Goal: Information Seeking & Learning: Learn about a topic

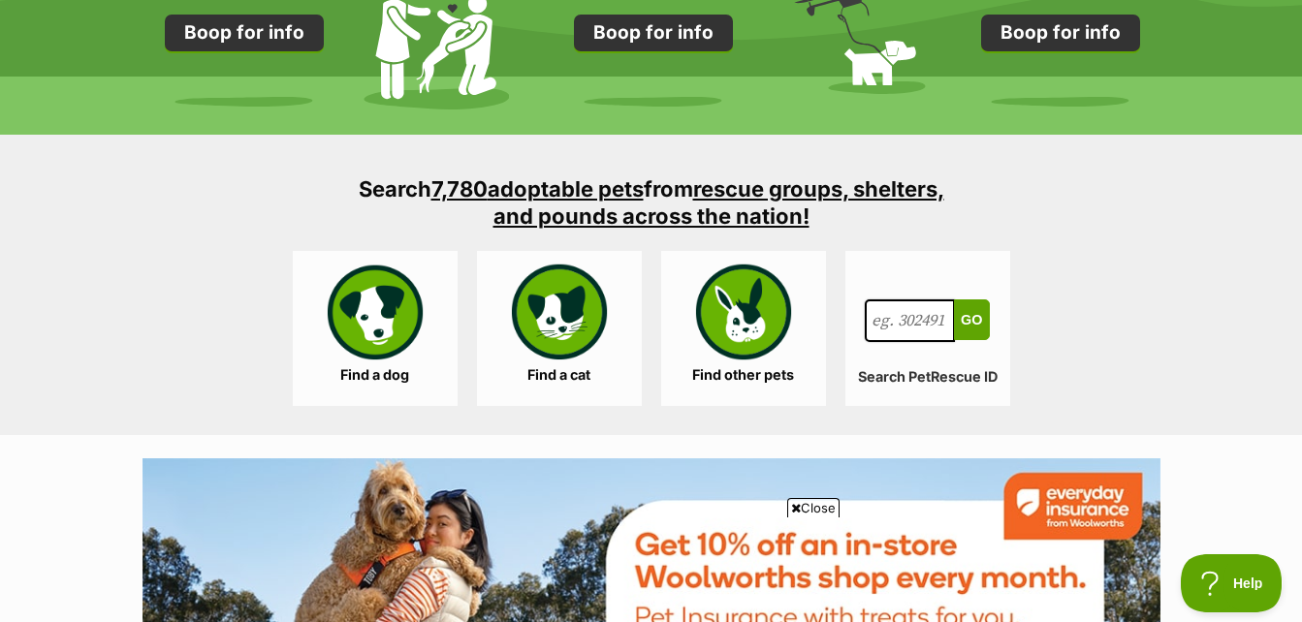
scroll to position [1744, 0]
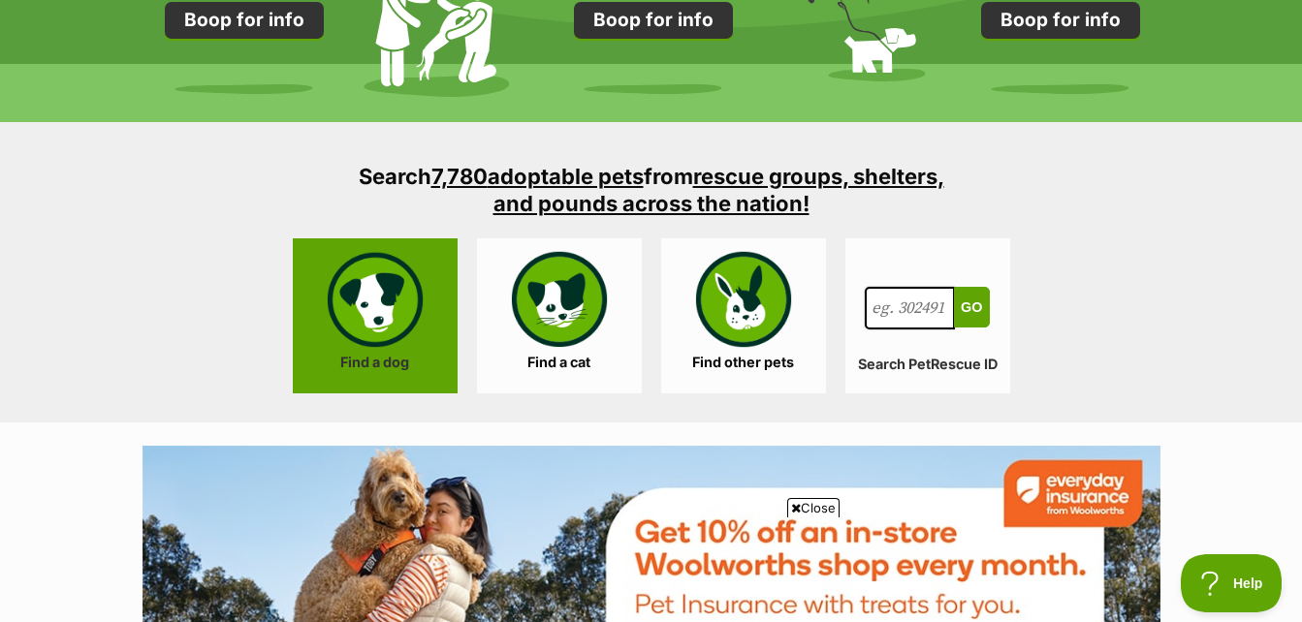
click at [386, 310] on link "Find a dog" at bounding box center [375, 315] width 165 height 155
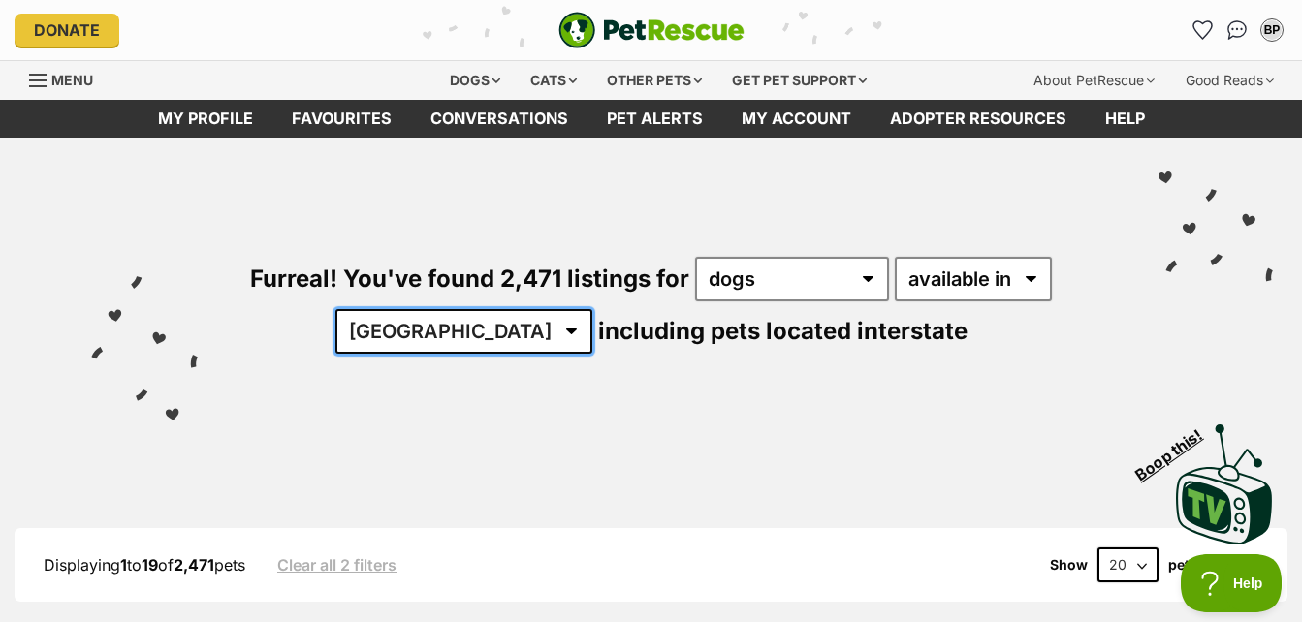
click at [519, 328] on select "Australia ACT NSW NT QLD SA TAS VIC WA" at bounding box center [463, 331] width 257 height 45
select select "[GEOGRAPHIC_DATA]"
click at [395, 309] on select "Australia ACT NSW NT QLD SA TAS VIC WA" at bounding box center [463, 331] width 257 height 45
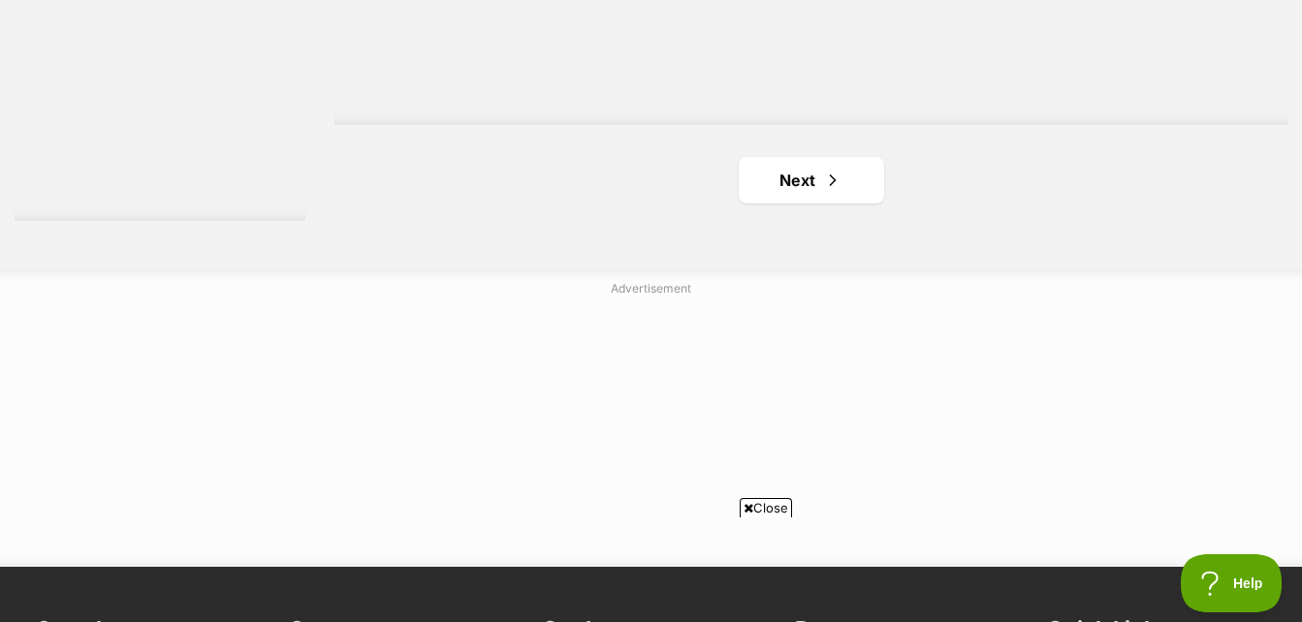
scroll to position [4943, 0]
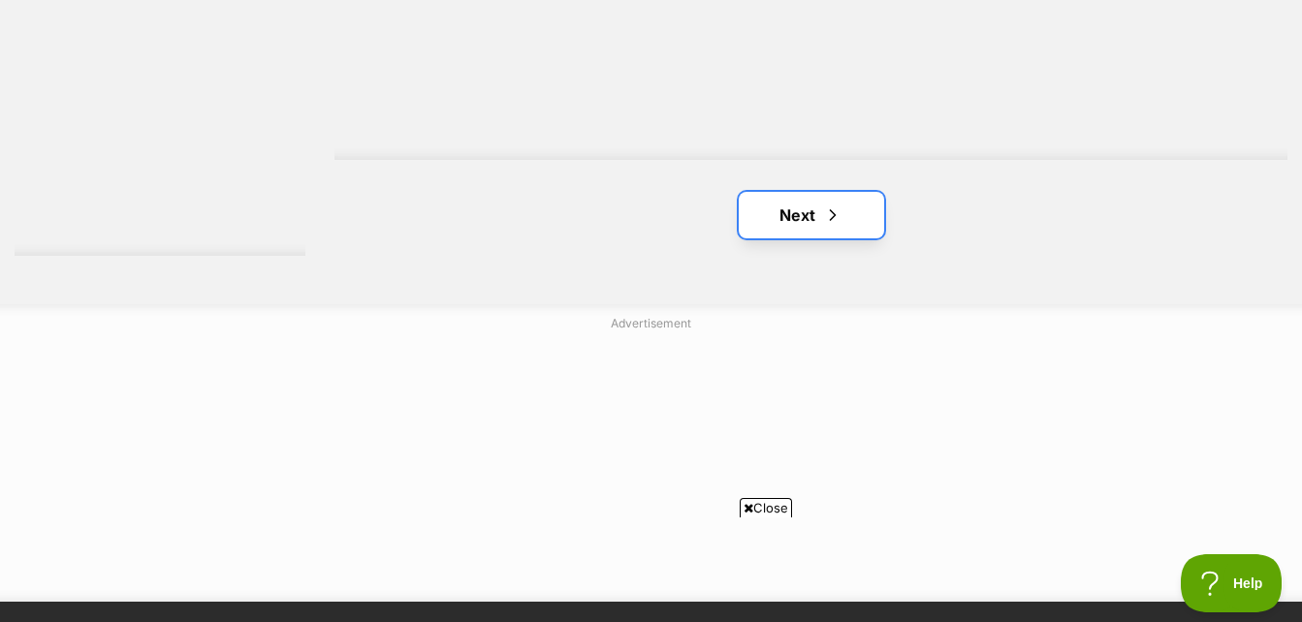
click at [789, 210] on link "Next" at bounding box center [810, 215] width 145 height 47
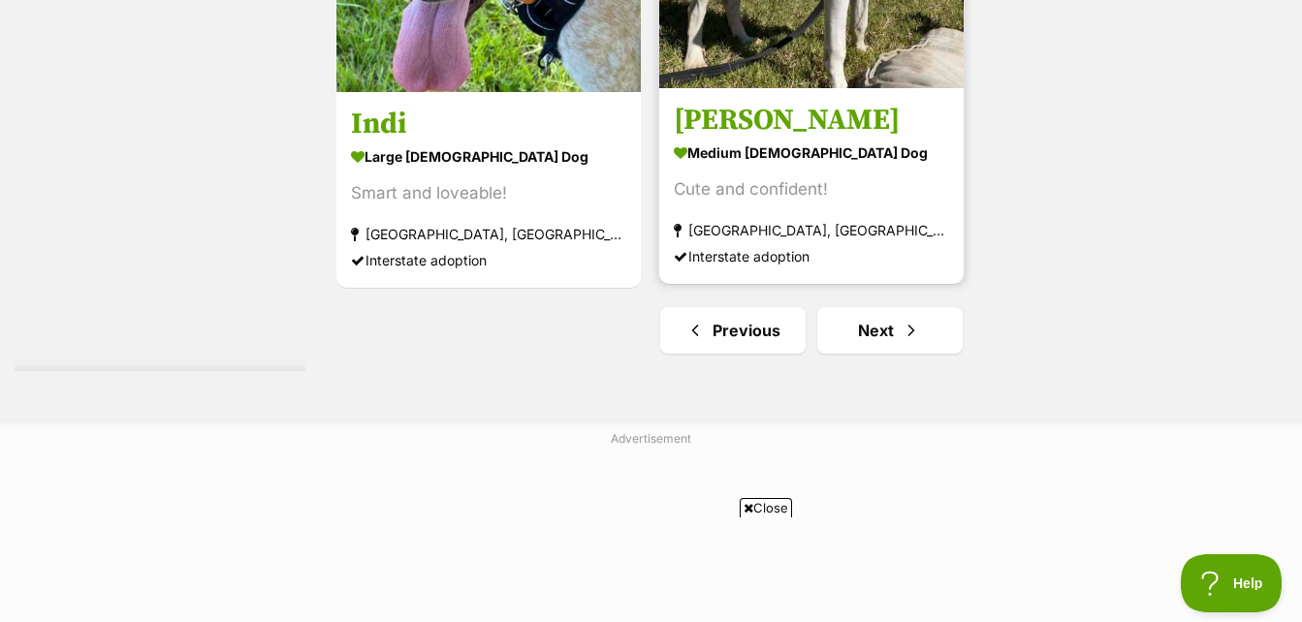
scroll to position [4943, 0]
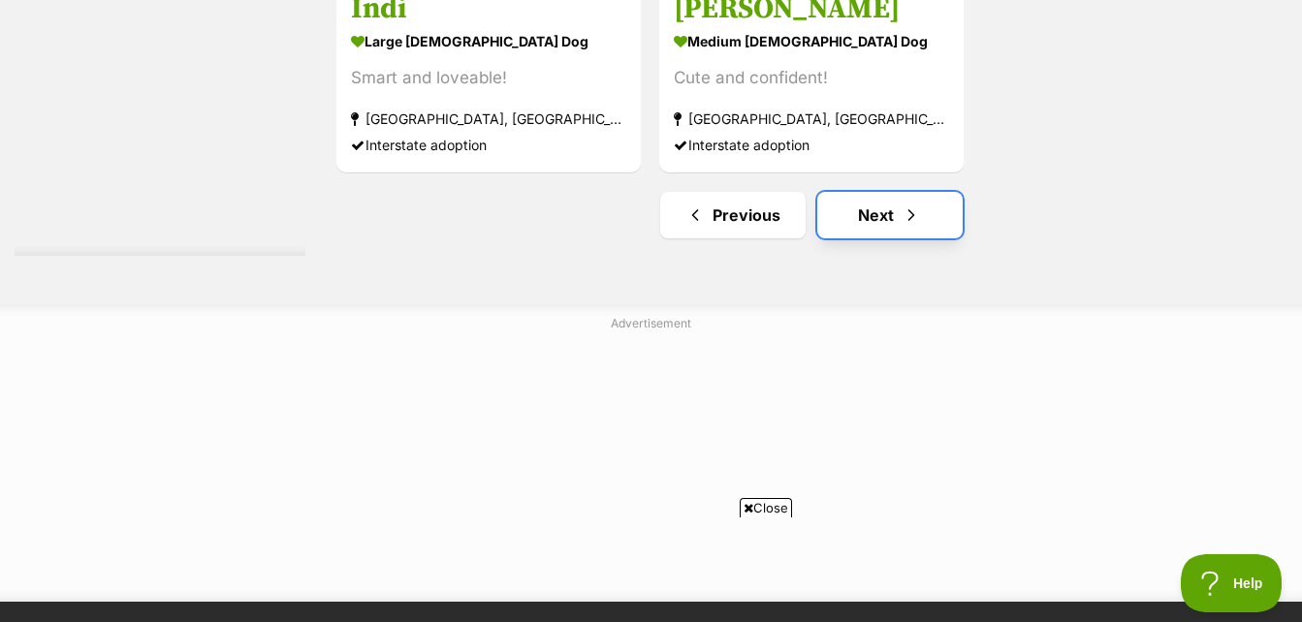
click at [892, 206] on link "Next" at bounding box center [889, 215] width 145 height 47
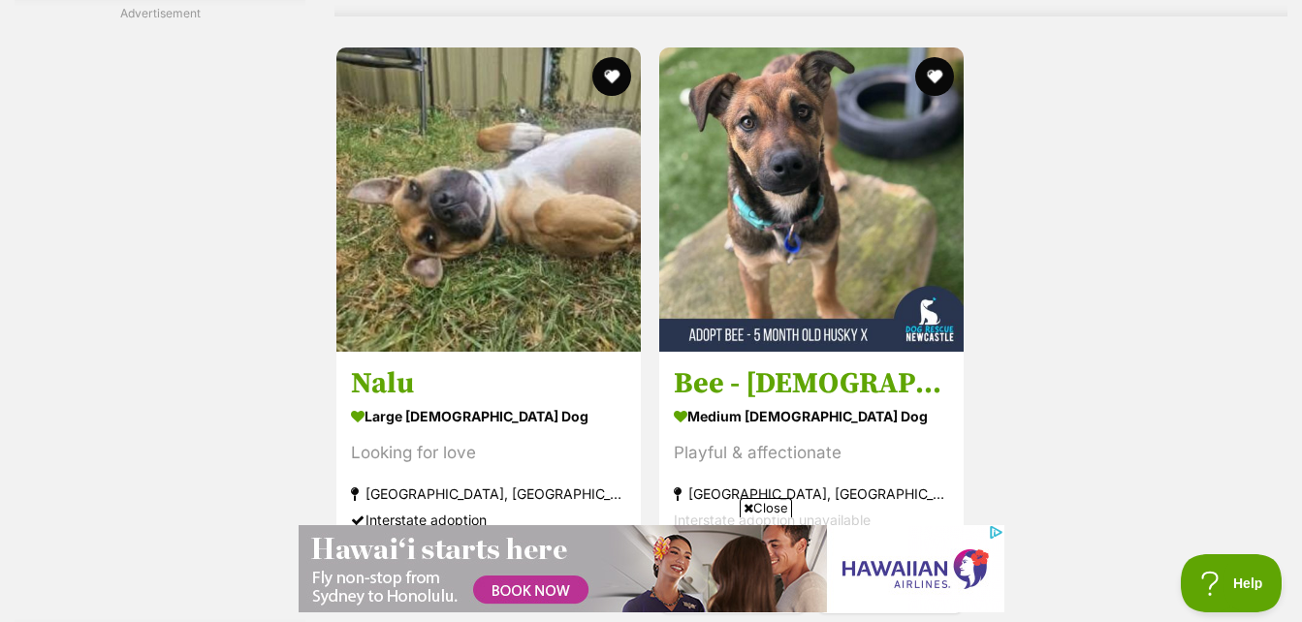
scroll to position [4943, 0]
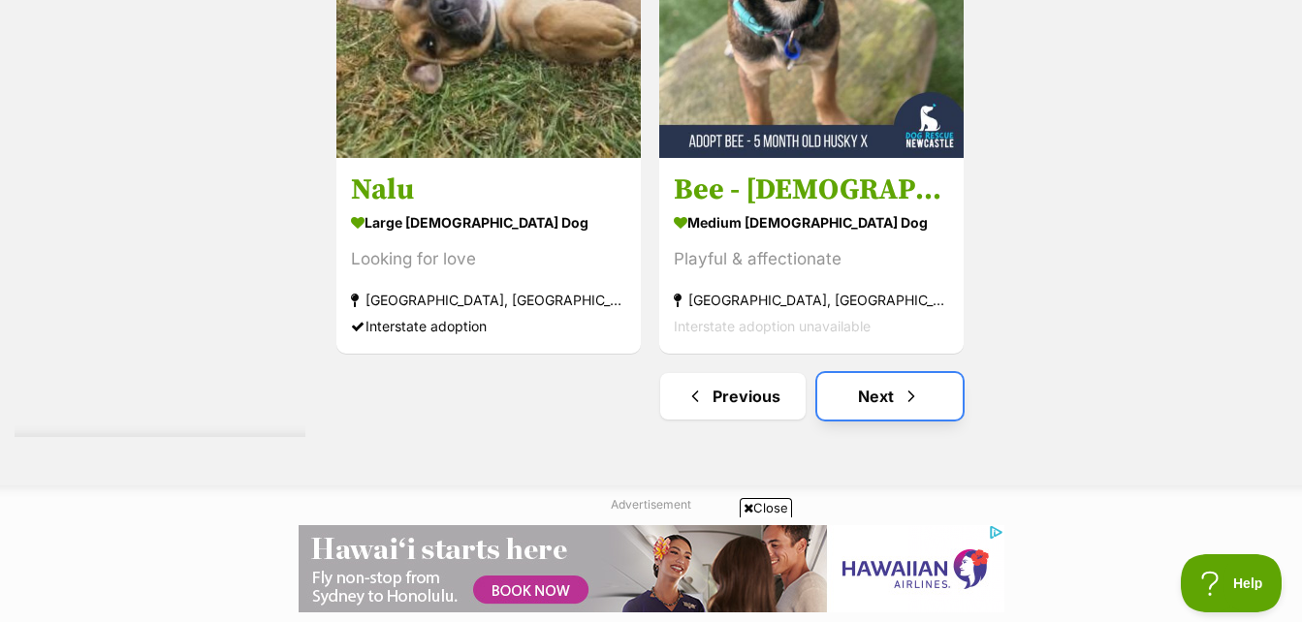
click at [881, 396] on link "Next" at bounding box center [889, 396] width 145 height 47
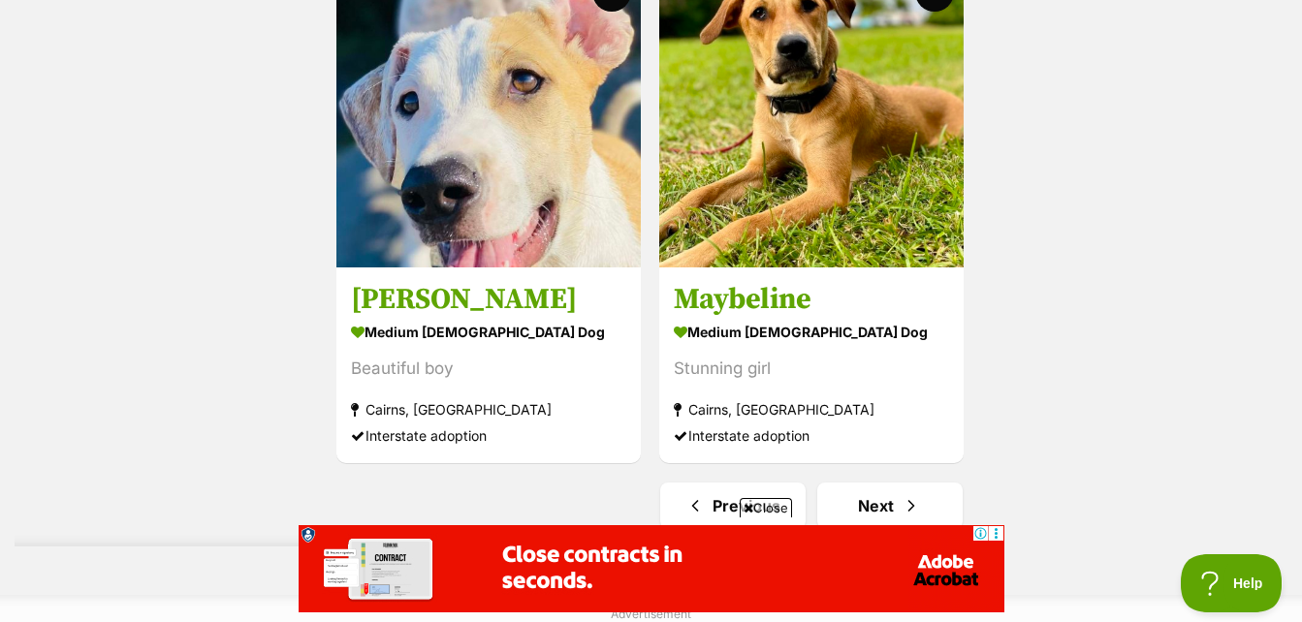
scroll to position [4846, 0]
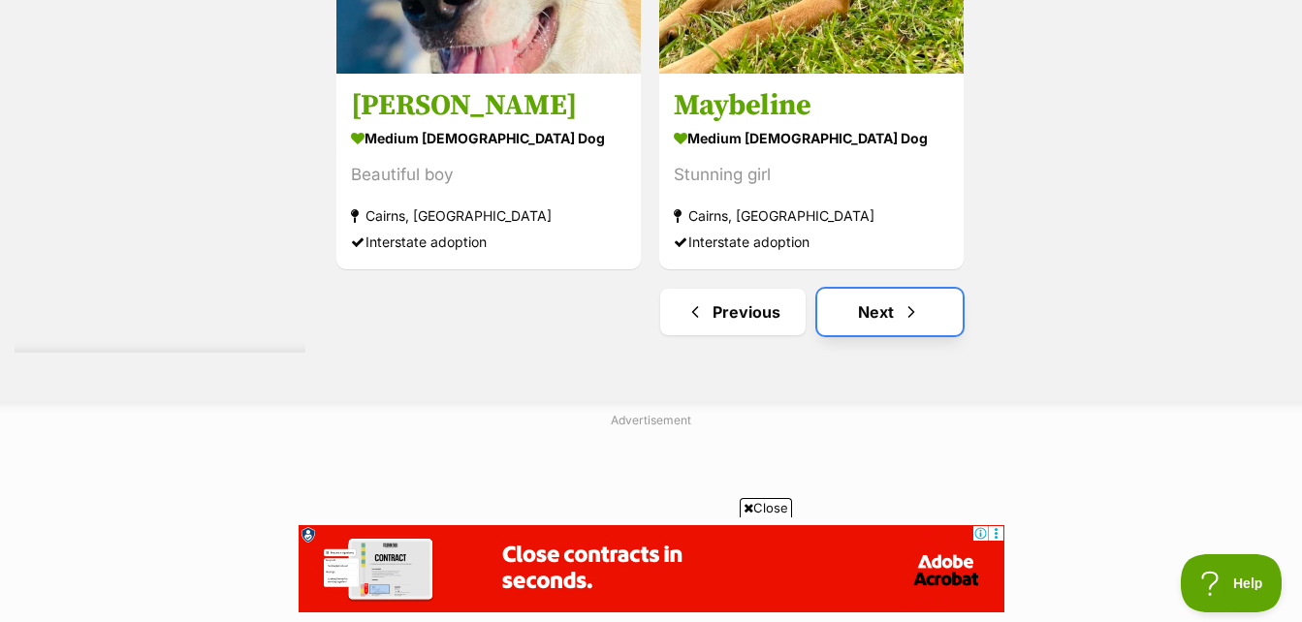
click at [876, 309] on link "Next" at bounding box center [889, 312] width 145 height 47
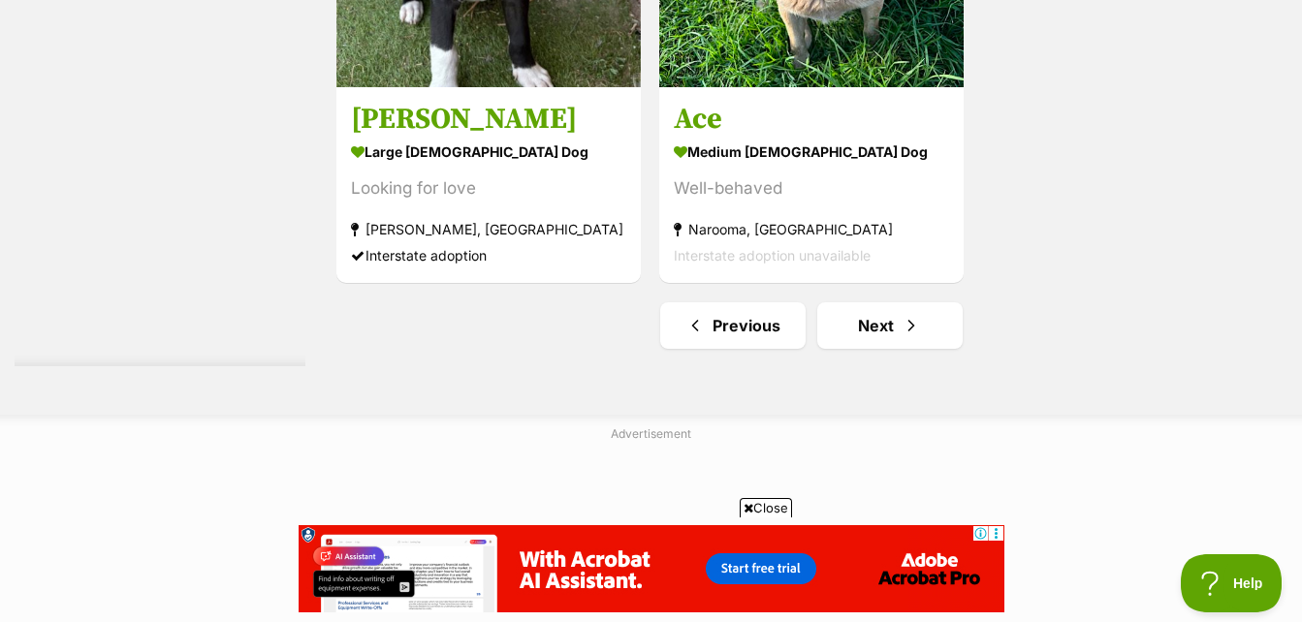
scroll to position [4846, 0]
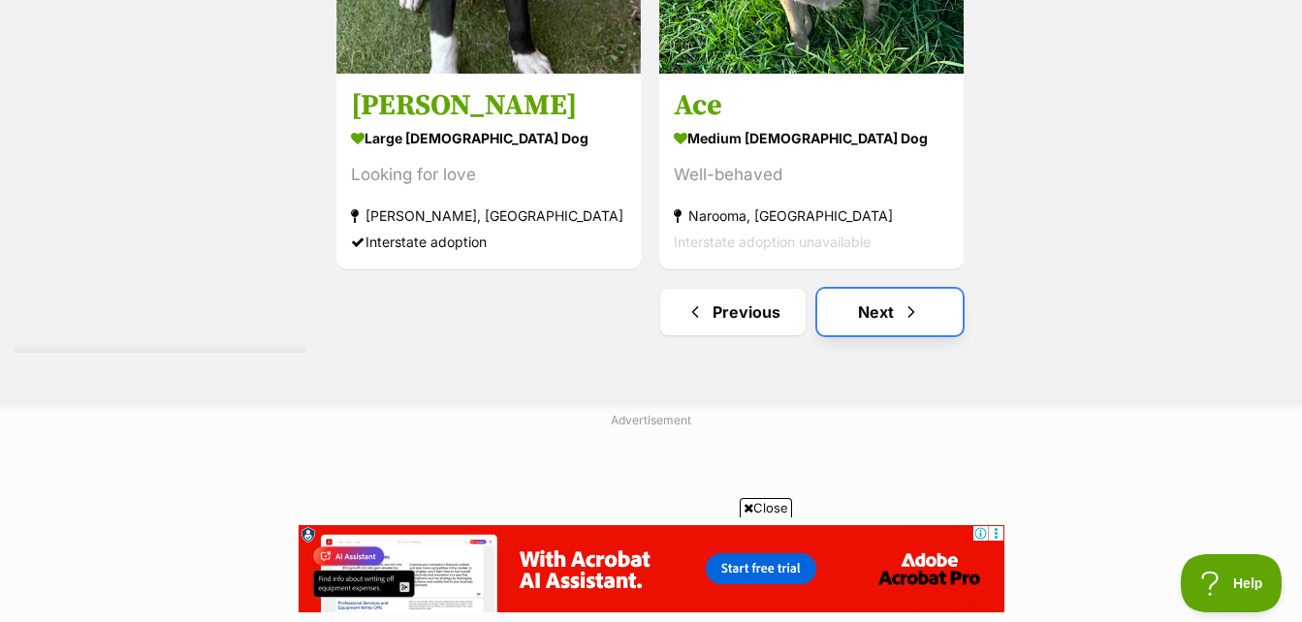
click at [890, 318] on link "Next" at bounding box center [889, 312] width 145 height 47
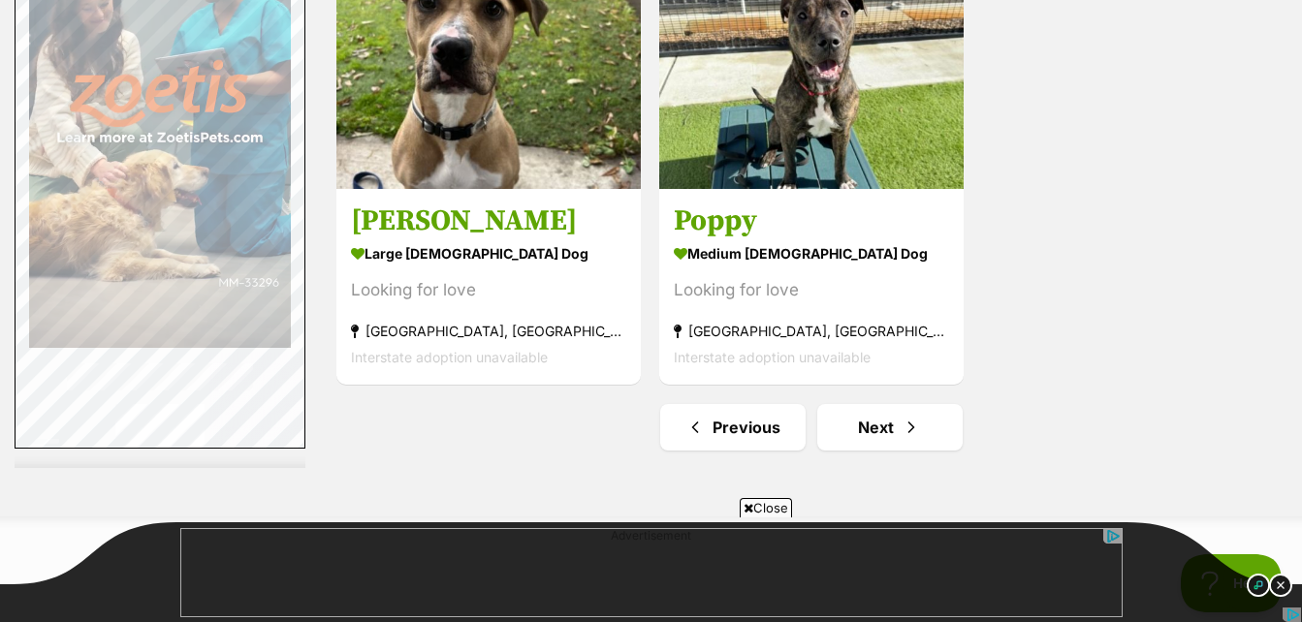
scroll to position [4943, 0]
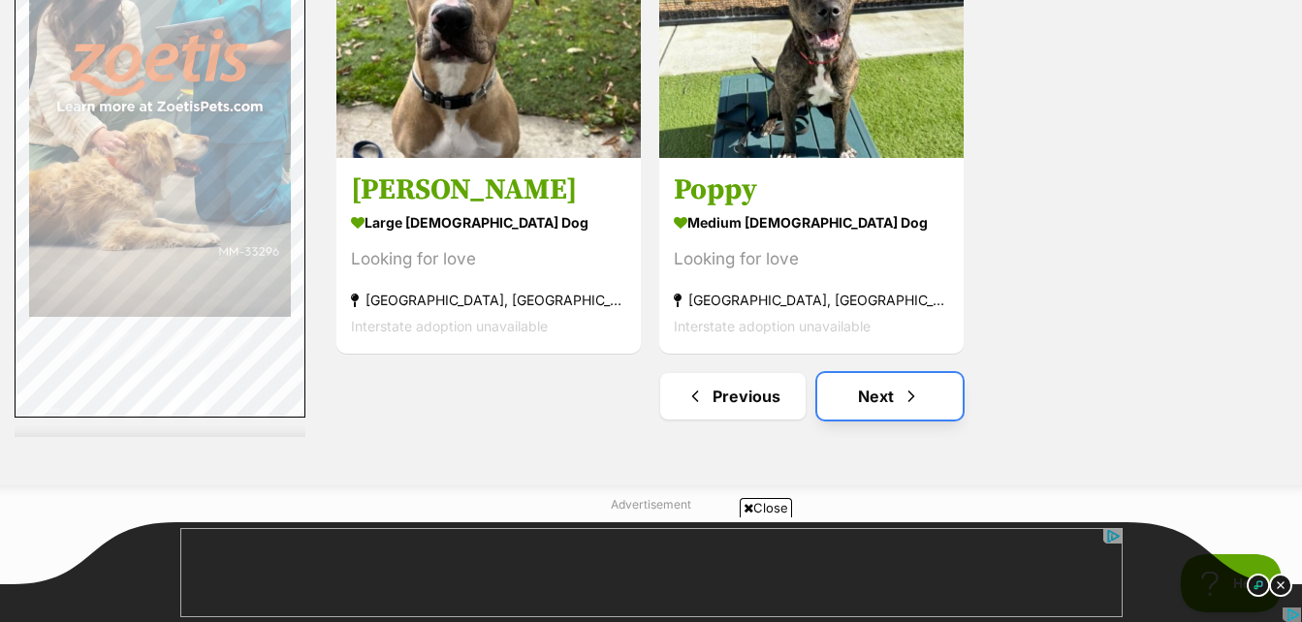
click at [873, 396] on link "Next" at bounding box center [889, 396] width 145 height 47
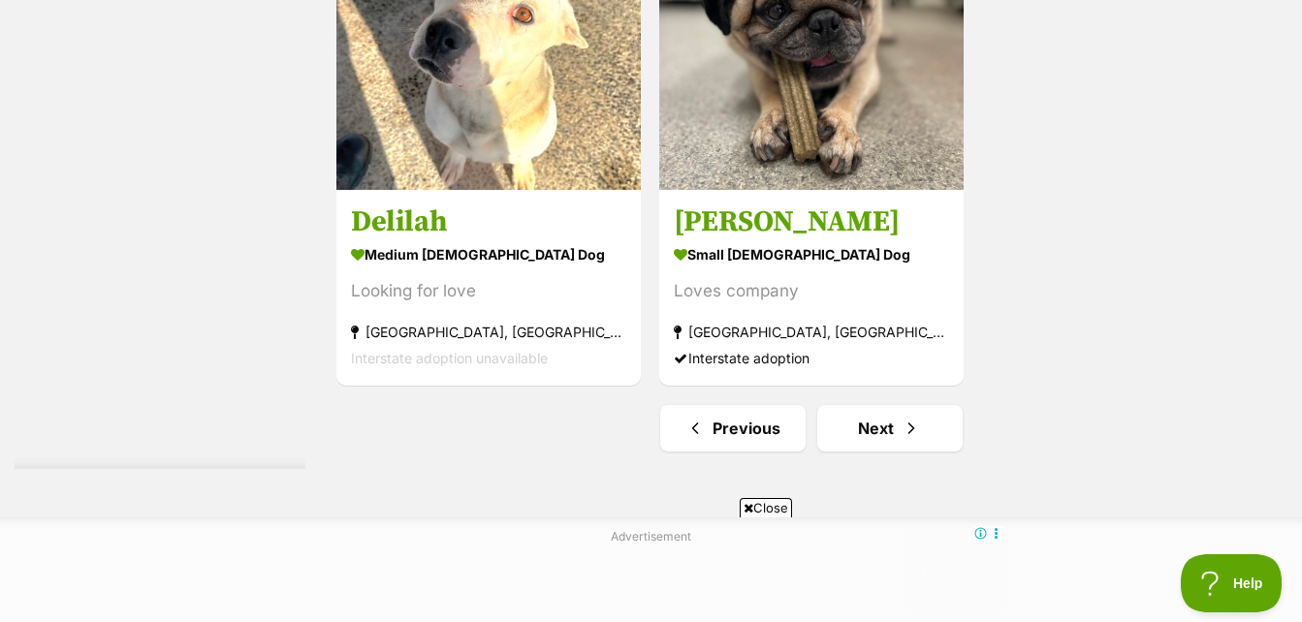
scroll to position [4749, 0]
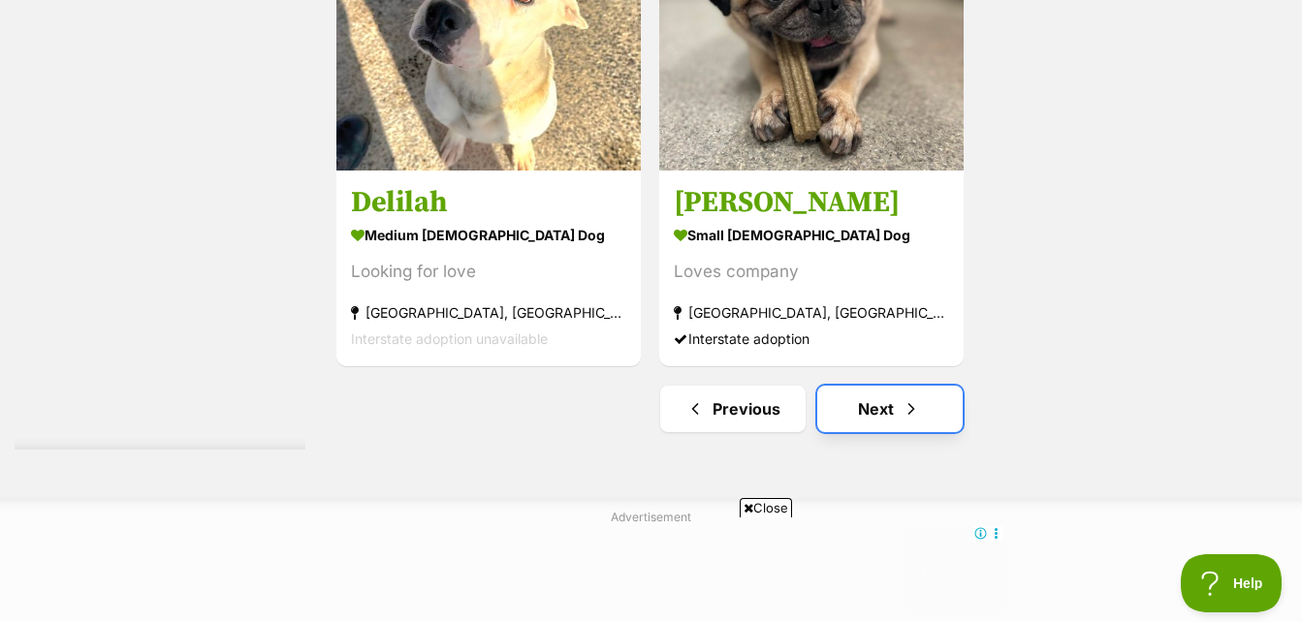
click at [881, 401] on link "Next" at bounding box center [889, 409] width 145 height 47
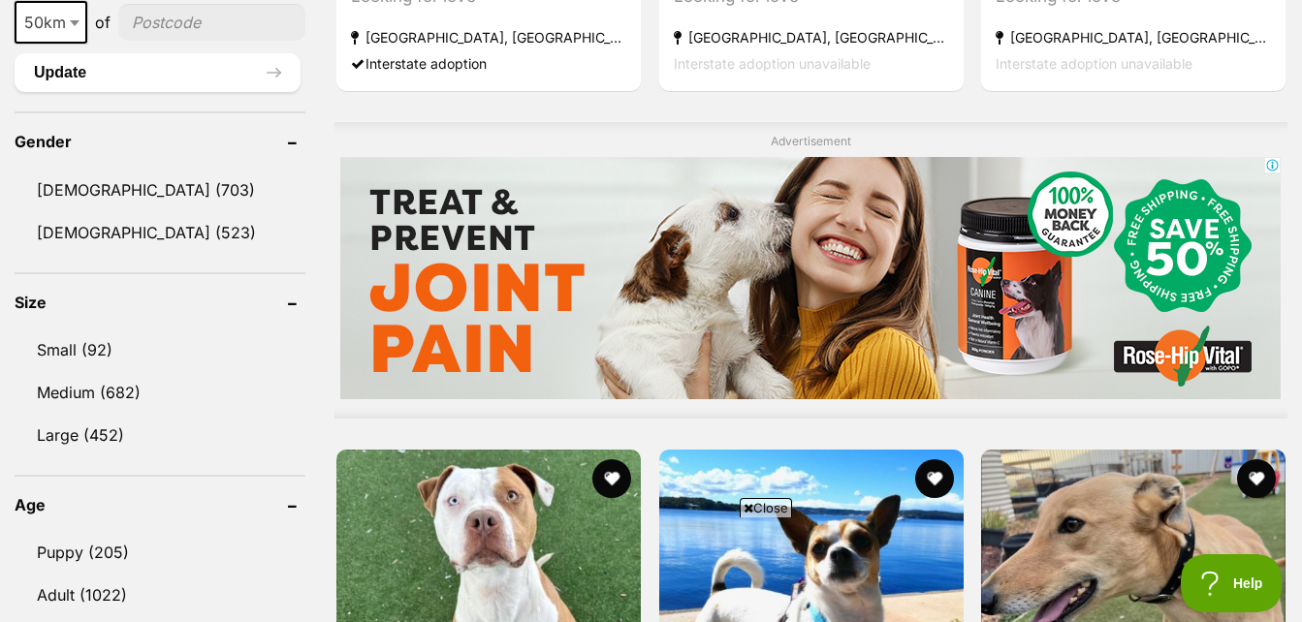
scroll to position [1648, 0]
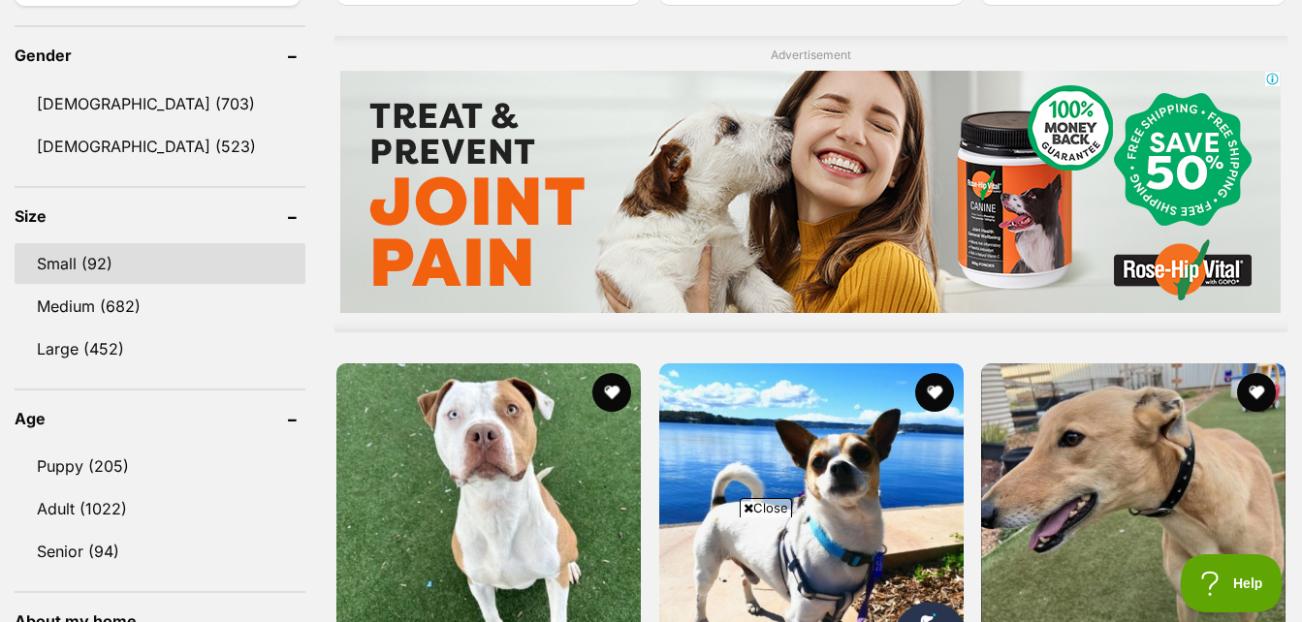
click at [66, 262] on link "Small (92)" at bounding box center [160, 263] width 291 height 41
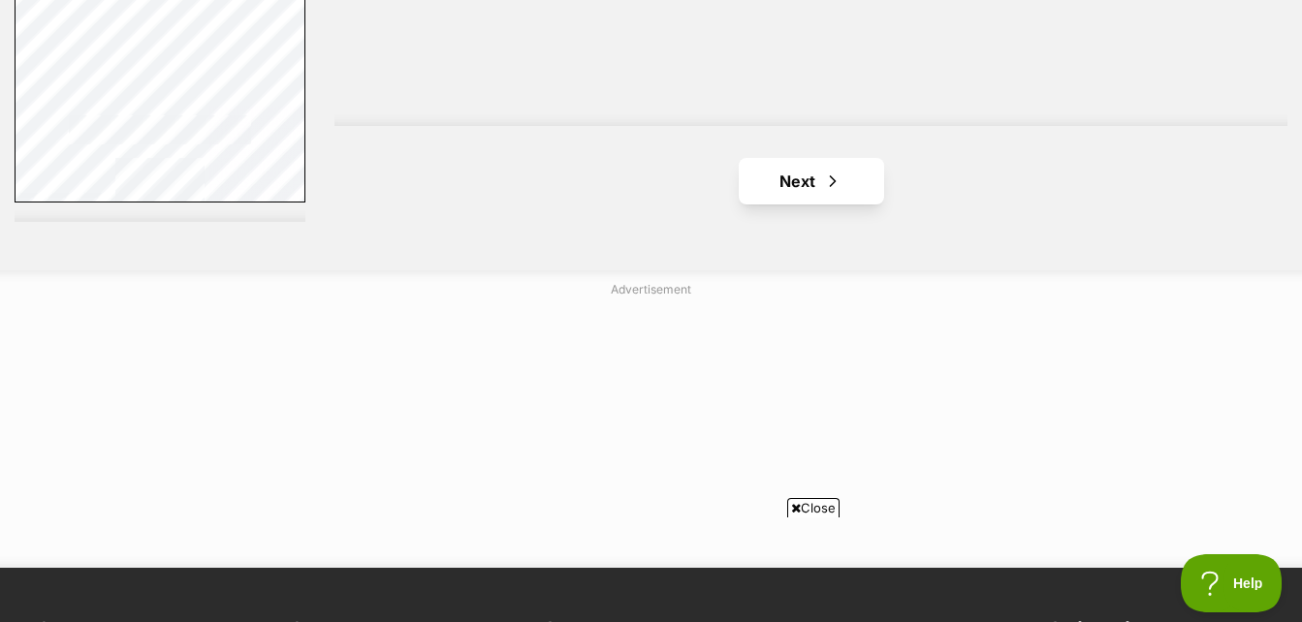
scroll to position [4943, 0]
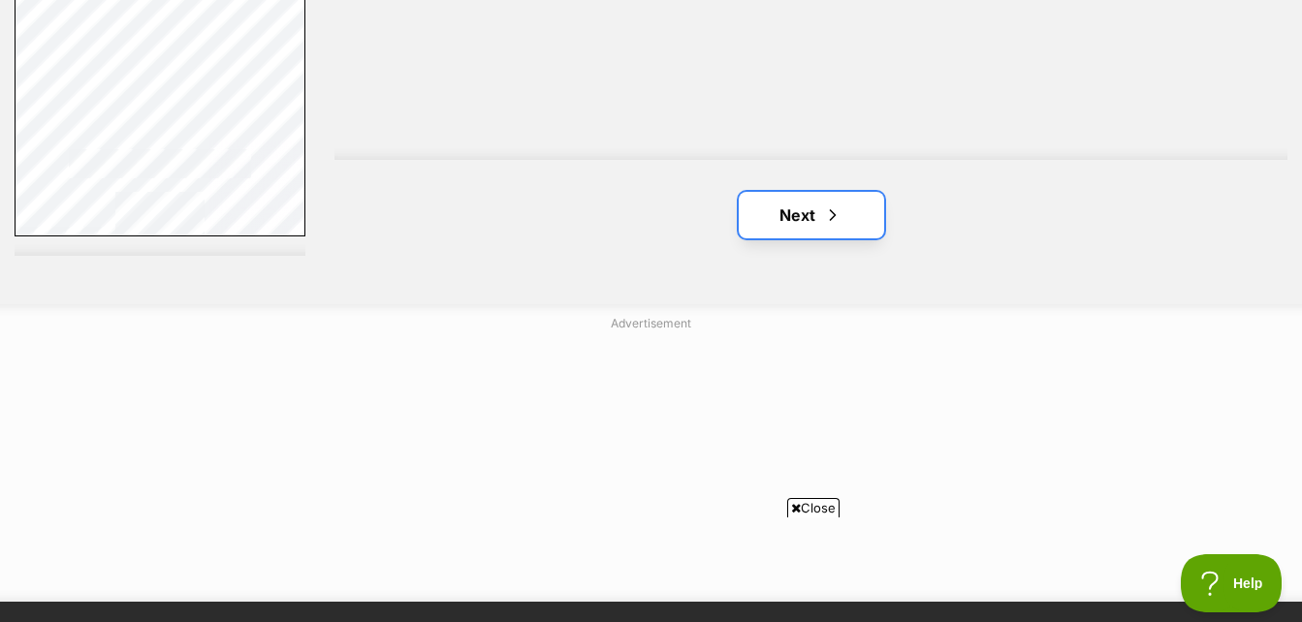
click at [814, 199] on link "Next" at bounding box center [810, 215] width 145 height 47
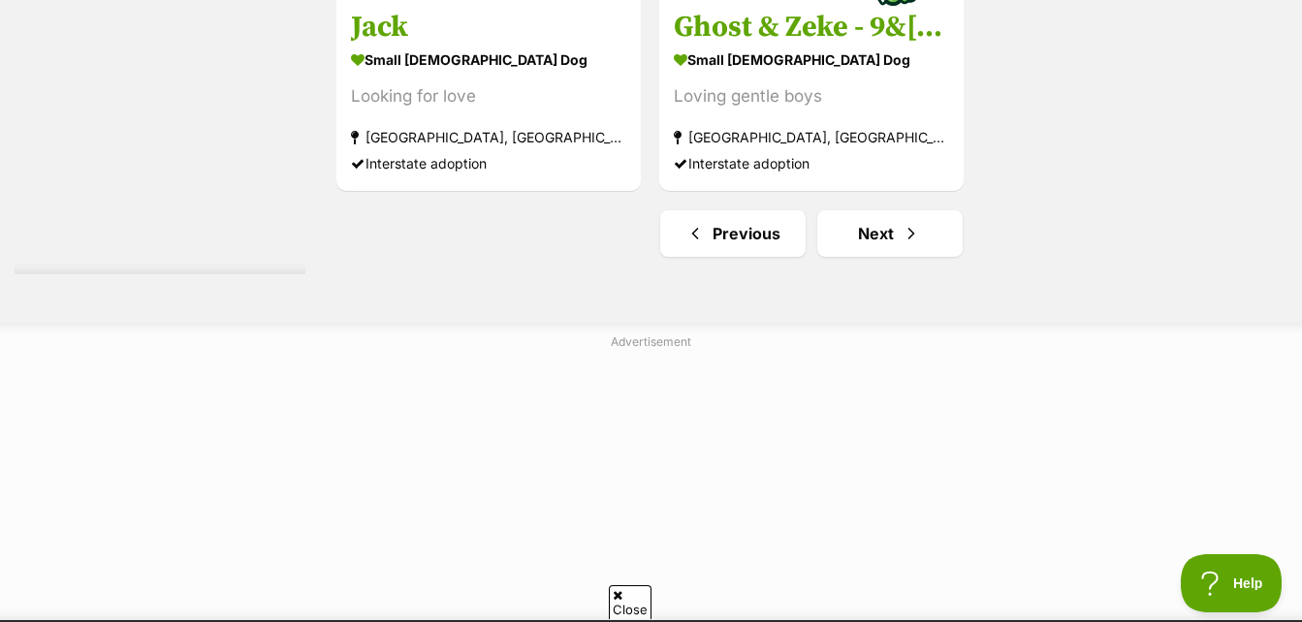
scroll to position [4943, 0]
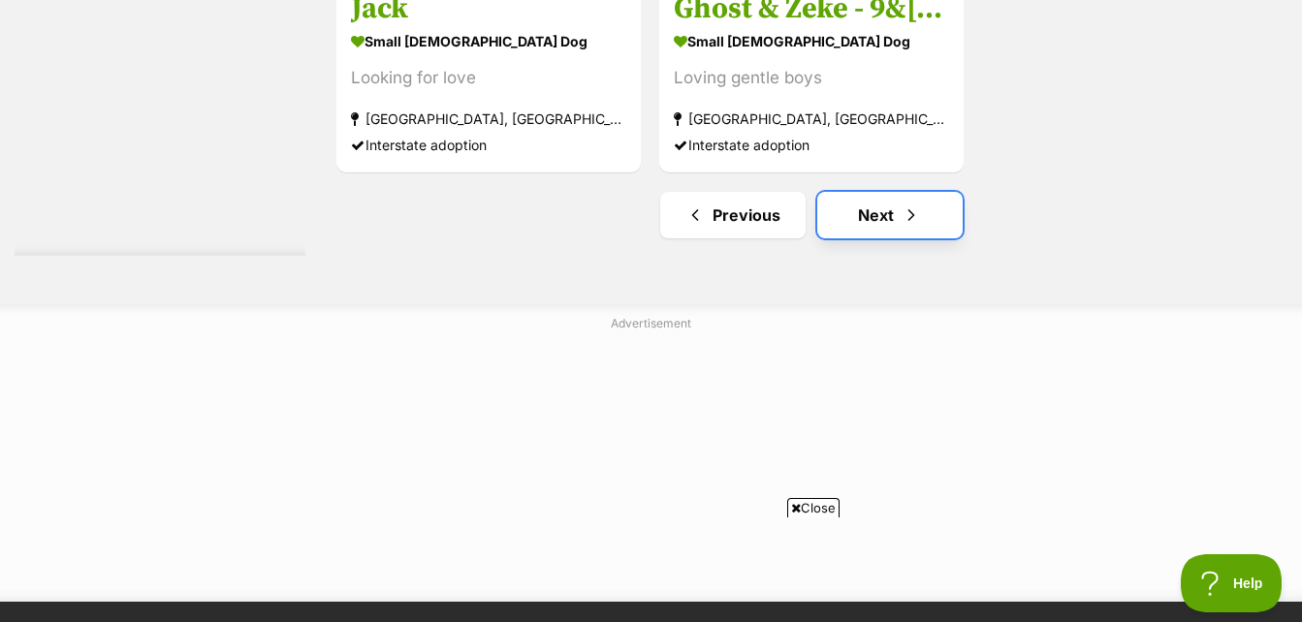
click at [881, 214] on link "Next" at bounding box center [889, 215] width 145 height 47
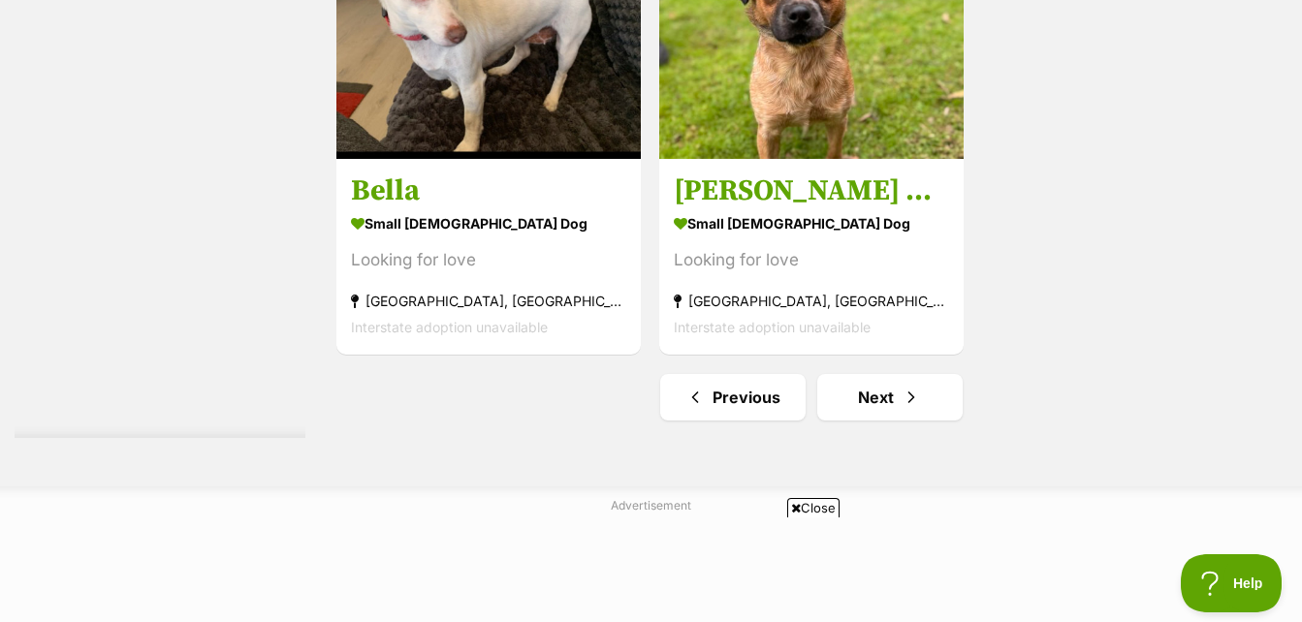
scroll to position [4943, 0]
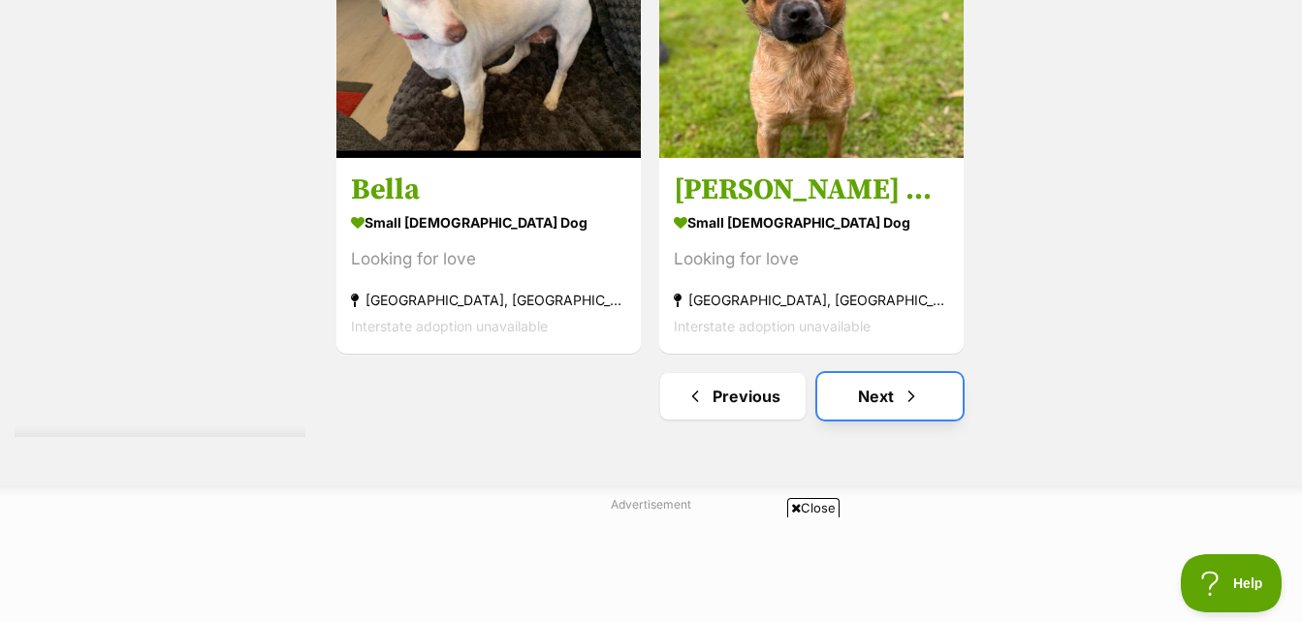
click at [864, 401] on link "Next" at bounding box center [889, 396] width 145 height 47
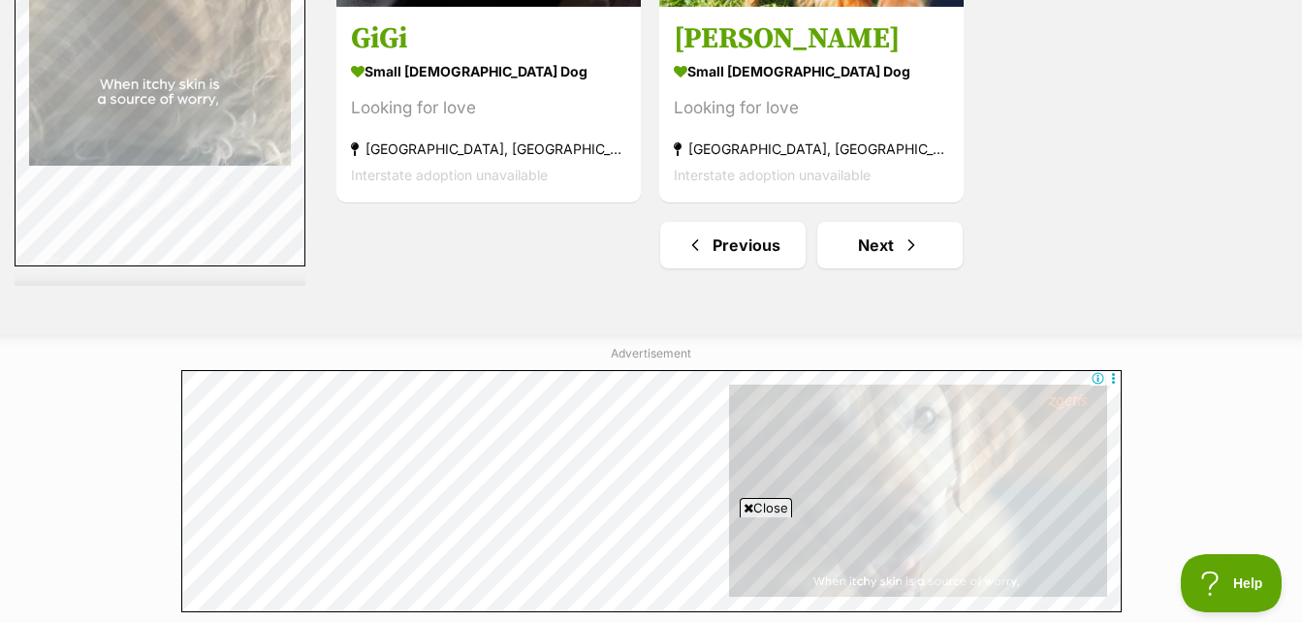
scroll to position [4943, 0]
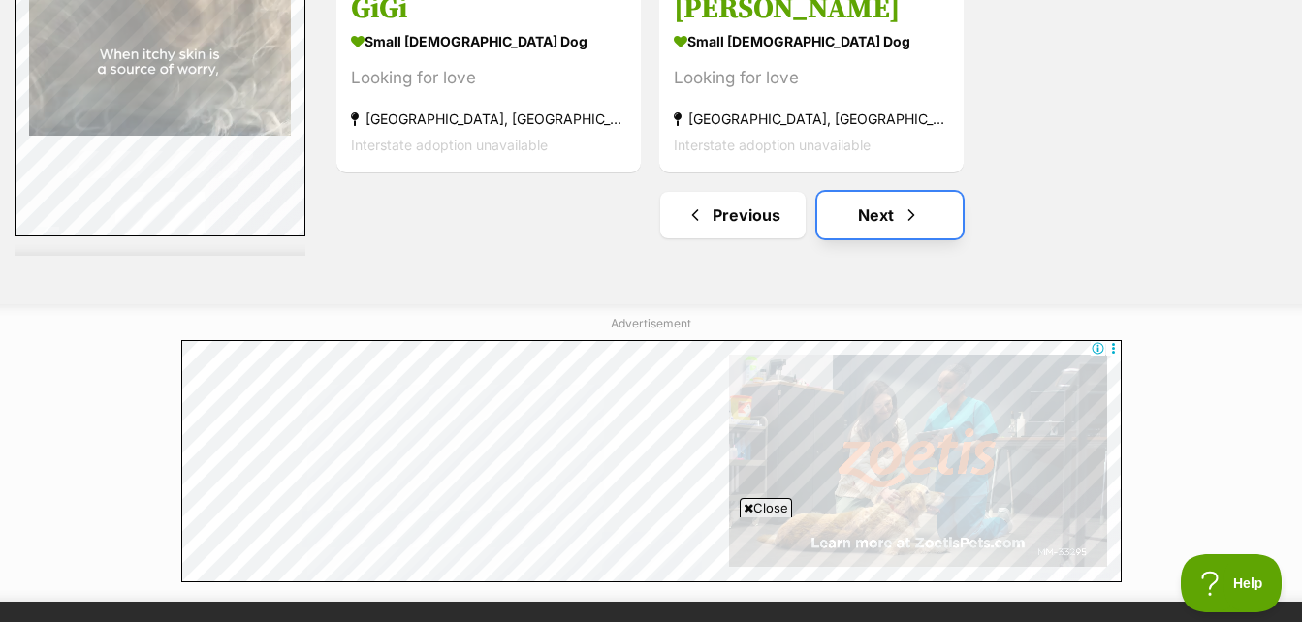
click at [872, 218] on link "Next" at bounding box center [889, 215] width 145 height 47
